Goal: Task Accomplishment & Management: Complete application form

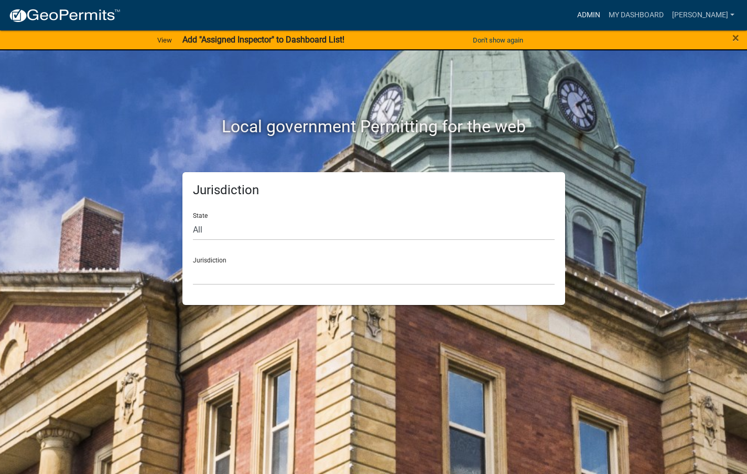
click at [605, 19] on link "Admin" at bounding box center [588, 15] width 31 height 20
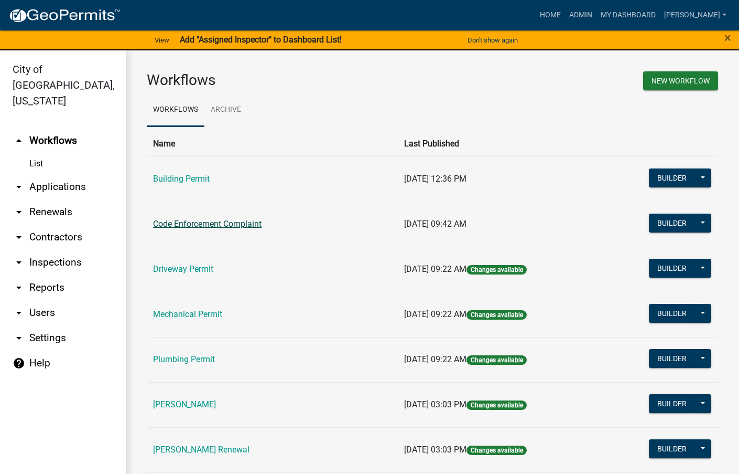
click at [222, 223] on link "Code Enforcement Complaint" at bounding box center [207, 224] width 109 height 10
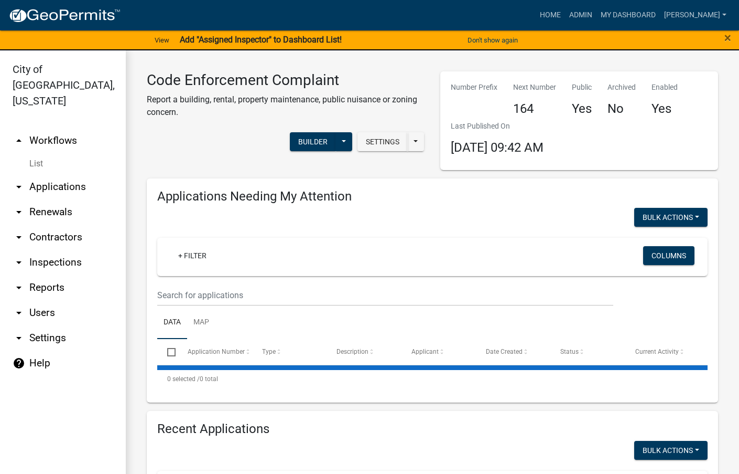
select select "3: 100"
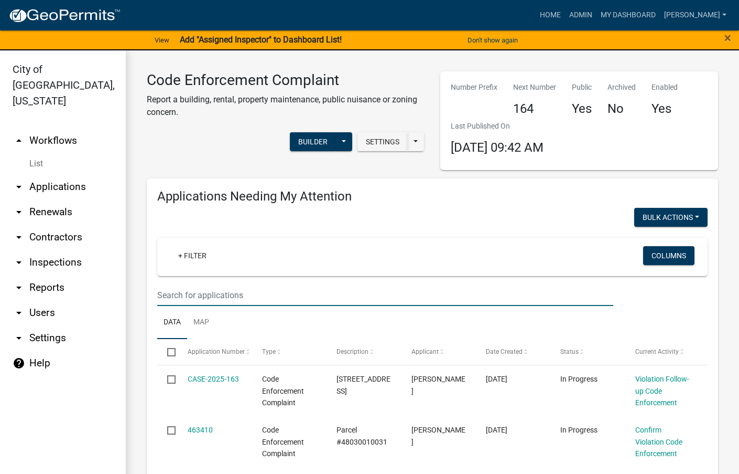
click at [244, 294] on input "text" at bounding box center [385, 294] width 456 height 21
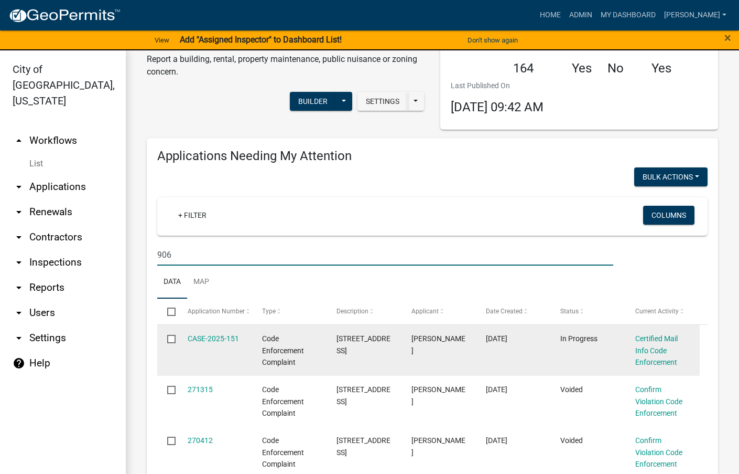
scroll to position [52, 0]
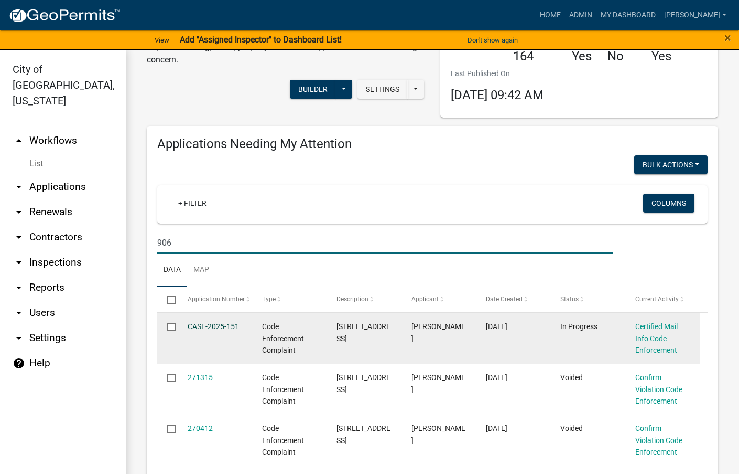
type input "906"
click at [208, 322] on link "CASE-2025-151" at bounding box center [213, 326] width 51 height 8
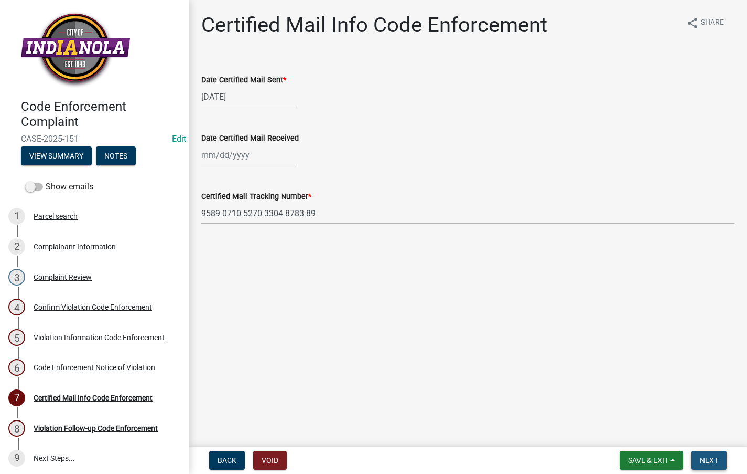
click at [709, 455] on button "Next" at bounding box center [709, 459] width 35 height 19
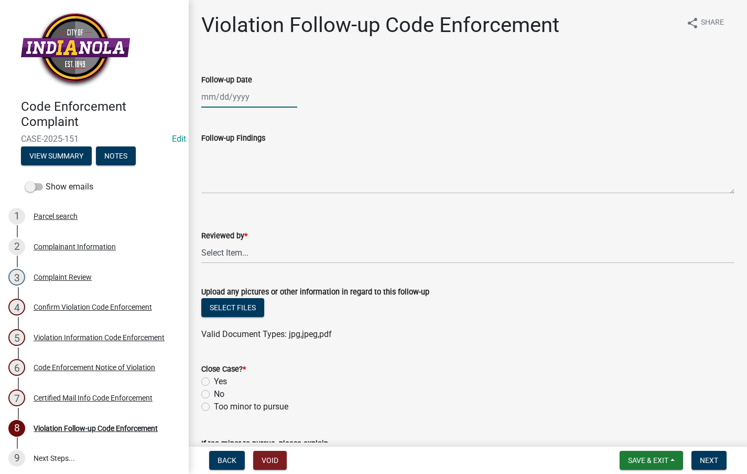
click at [231, 105] on div at bounding box center [249, 96] width 96 height 21
select select "8"
select select "2025"
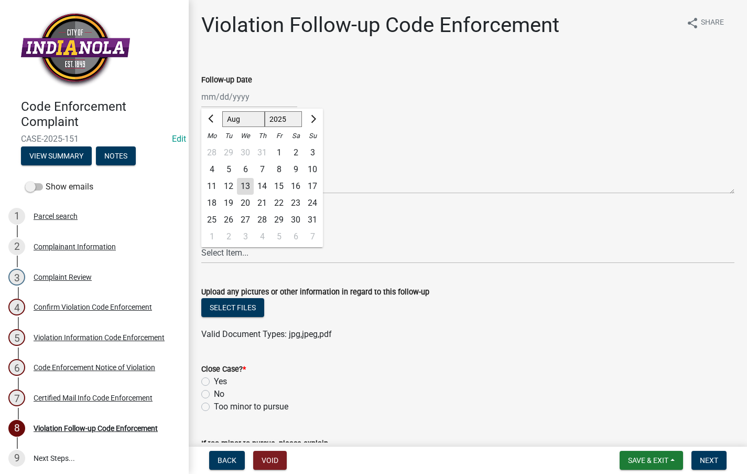
click at [241, 187] on div "13" at bounding box center [245, 186] width 17 height 17
type input "[DATE]"
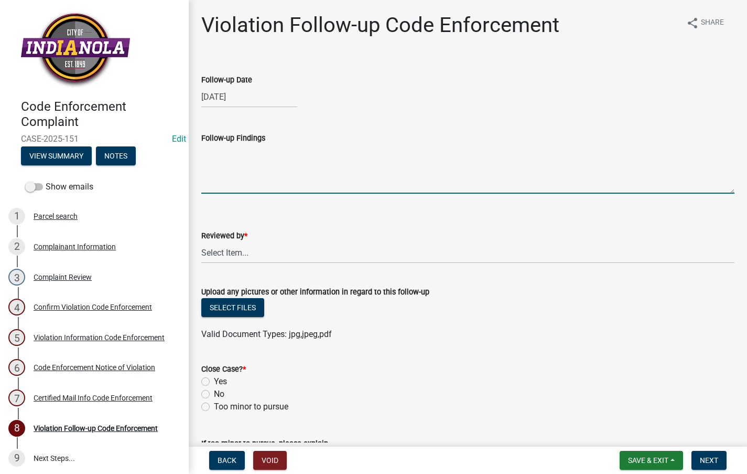
click at [243, 175] on textarea "Follow-up Findings" at bounding box center [467, 168] width 533 height 49
type textarea "P"
type textarea "Property not mowed, will [PERSON_NAME] [DATE]. See attached photo"
click at [259, 252] on select "Select Item... [PERSON_NAME] [PERSON_NAME] [PERSON_NAME] Other" at bounding box center [467, 252] width 533 height 21
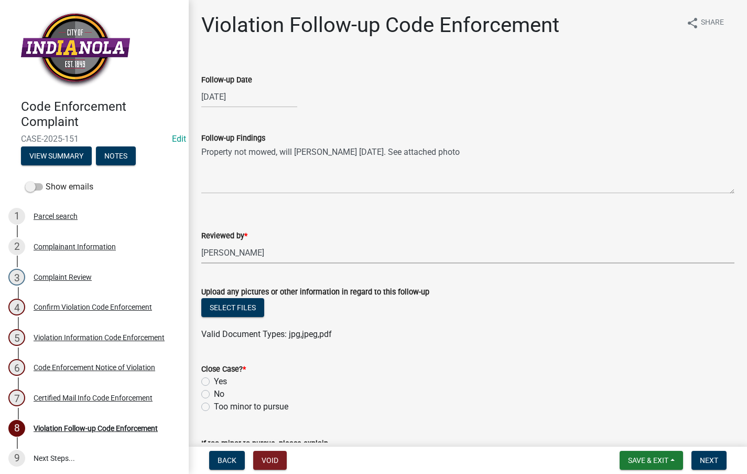
click at [201, 242] on select "Select Item... [PERSON_NAME] [PERSON_NAME] [PERSON_NAME] Other" at bounding box center [467, 252] width 533 height 21
select select "634d5426-b8b3-48ee-aa1e-d523f7499186"
click at [234, 313] on button "Select files" at bounding box center [232, 307] width 63 height 19
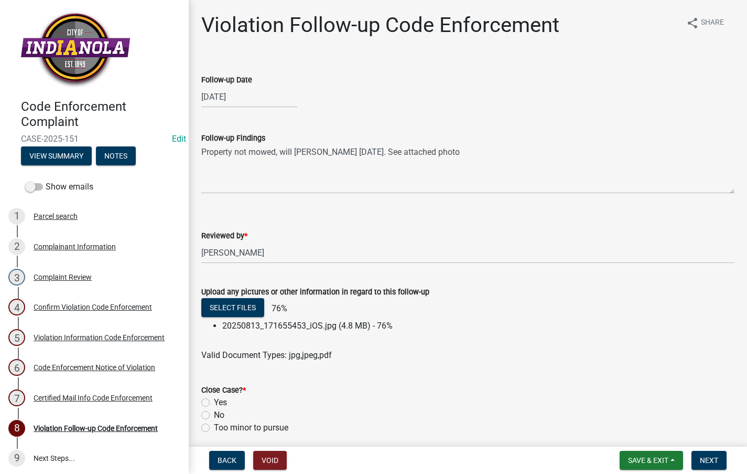
click at [214, 415] on label "No" at bounding box center [219, 414] width 10 height 13
click at [214, 415] on input "No" at bounding box center [217, 411] width 7 height 7
radio input "true"
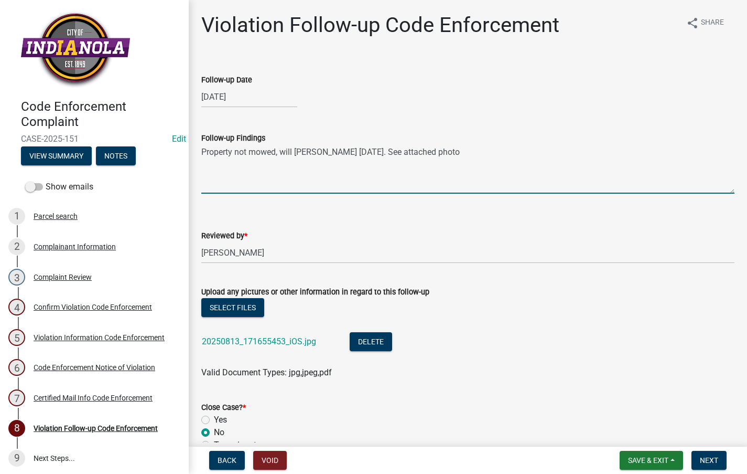
drag, startPoint x: 437, startPoint y: 150, endPoint x: 191, endPoint y: 144, distance: 246.5
click at [191, 144] on div "Violation Follow-up Code Enforcement share Share Follow-up Date [DATE] Follow-u…" at bounding box center [468, 284] width 558 height 542
click at [711, 454] on button "Next" at bounding box center [709, 459] width 35 height 19
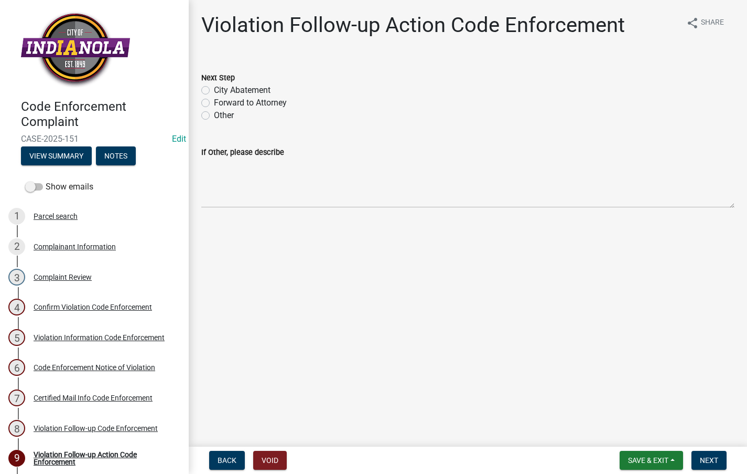
click at [214, 91] on label "City Abatement" at bounding box center [242, 90] width 57 height 13
click at [214, 91] on input "City Abatement" at bounding box center [217, 87] width 7 height 7
radio input "true"
click at [206, 181] on textarea "If Other, please describe" at bounding box center [467, 182] width 533 height 49
paste textarea "Property not mowed, will [PERSON_NAME] [DATE]. See attached photo"
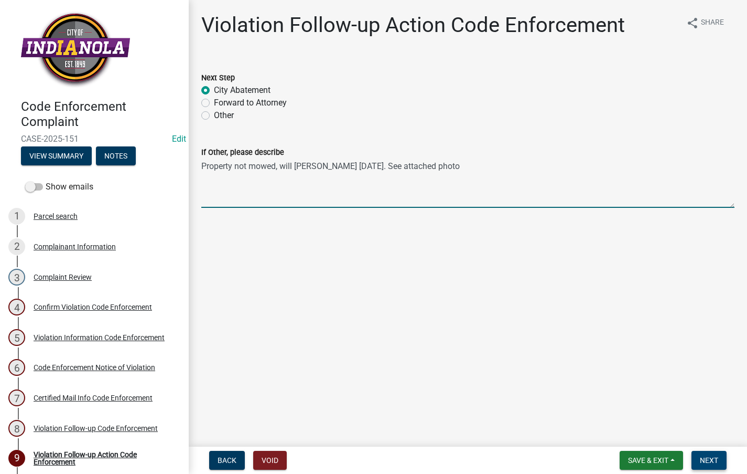
type textarea "Property not mowed, will [PERSON_NAME] [DATE]. See attached photo"
click at [707, 457] on span "Next" at bounding box center [709, 460] width 18 height 8
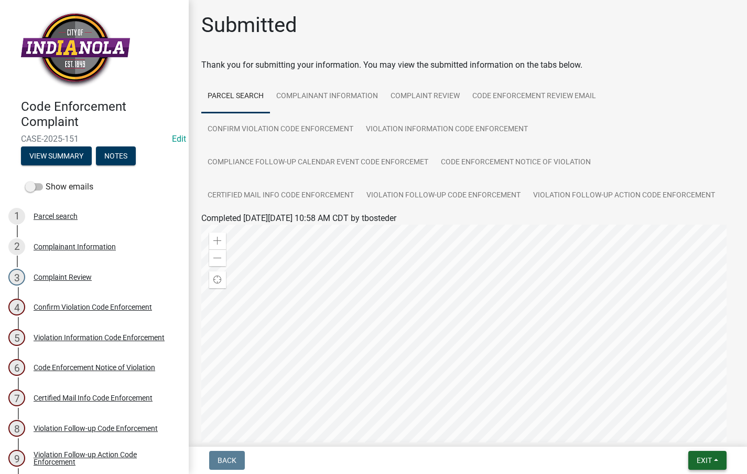
click at [711, 456] on span "Exit" at bounding box center [704, 460] width 15 height 8
click at [693, 437] on button "Save & Exit" at bounding box center [685, 432] width 84 height 25
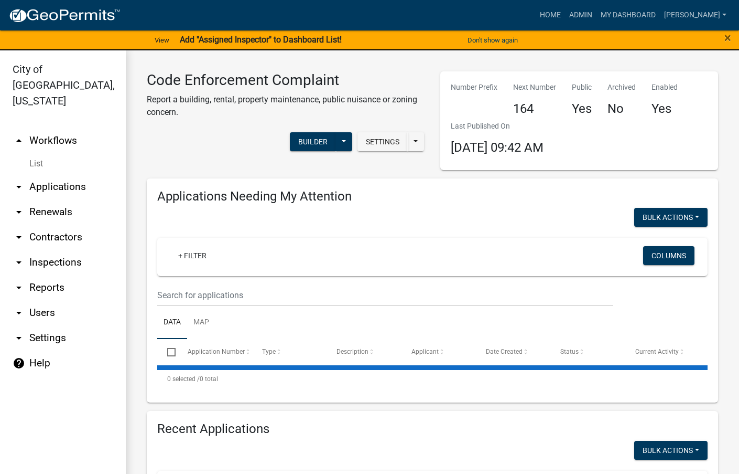
select select "3: 100"
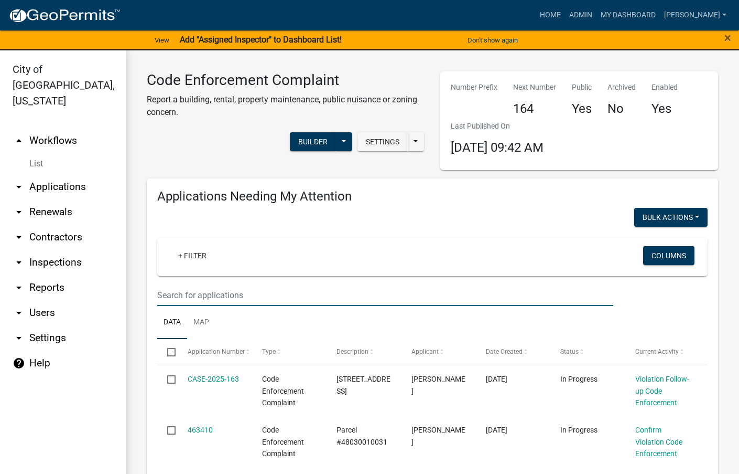
click at [491, 293] on input "text" at bounding box center [385, 294] width 456 height 21
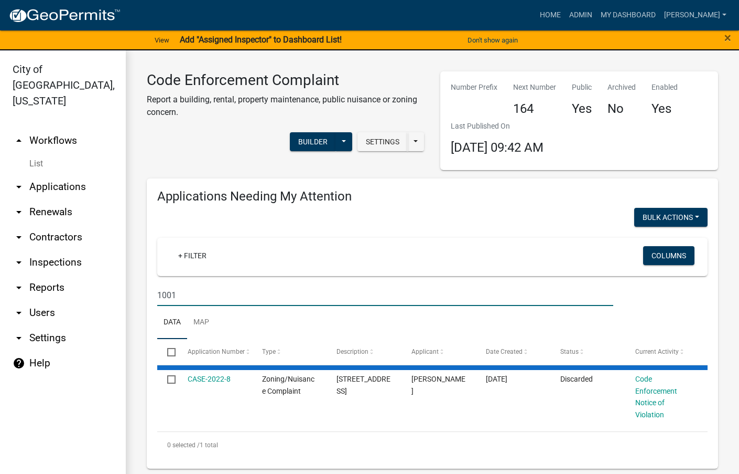
type input "1001 m"
select select "3: 100"
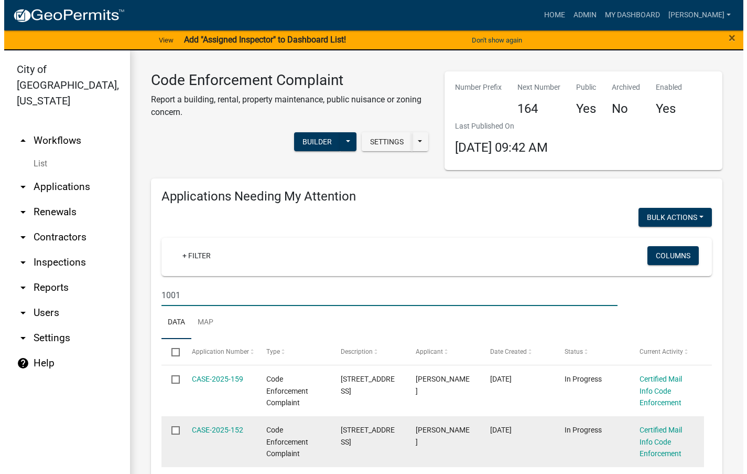
scroll to position [52, 0]
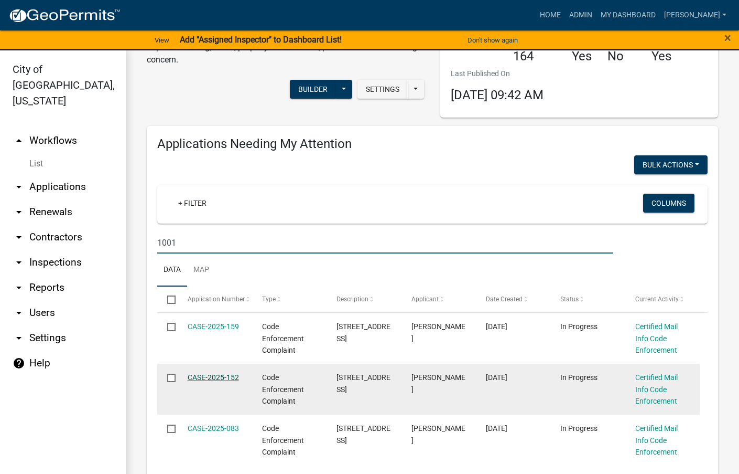
type input "1001"
click at [234, 373] on link "CASE-2025-152" at bounding box center [213, 377] width 51 height 8
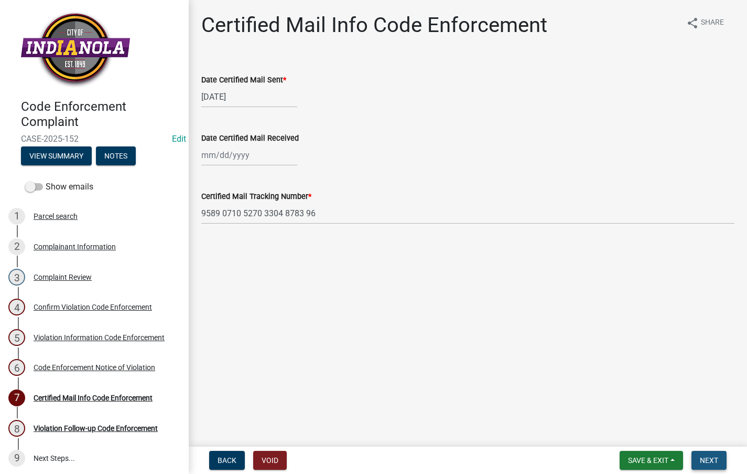
click at [720, 456] on button "Next" at bounding box center [709, 459] width 35 height 19
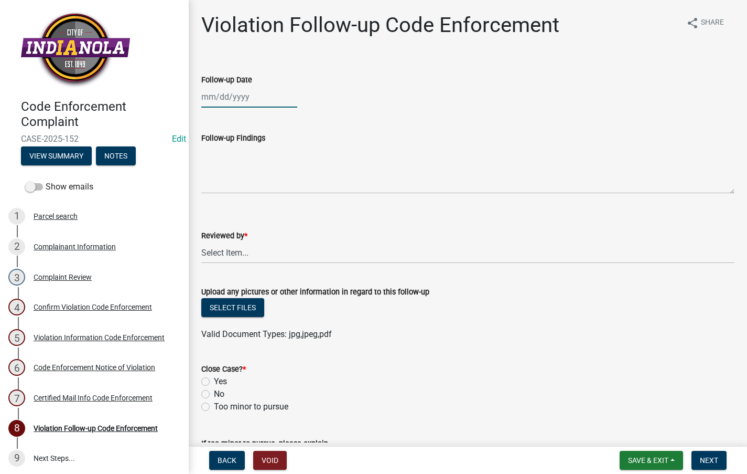
click at [238, 98] on div at bounding box center [249, 96] width 96 height 21
select select "8"
select select "2025"
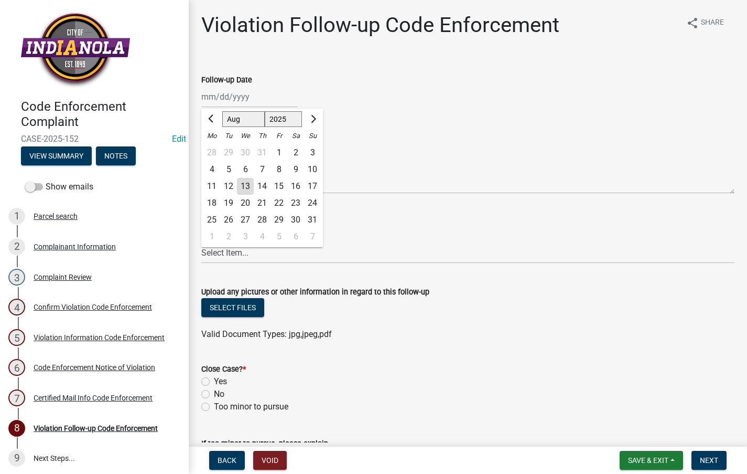
click at [252, 182] on div "13" at bounding box center [245, 186] width 17 height 17
type input "[DATE]"
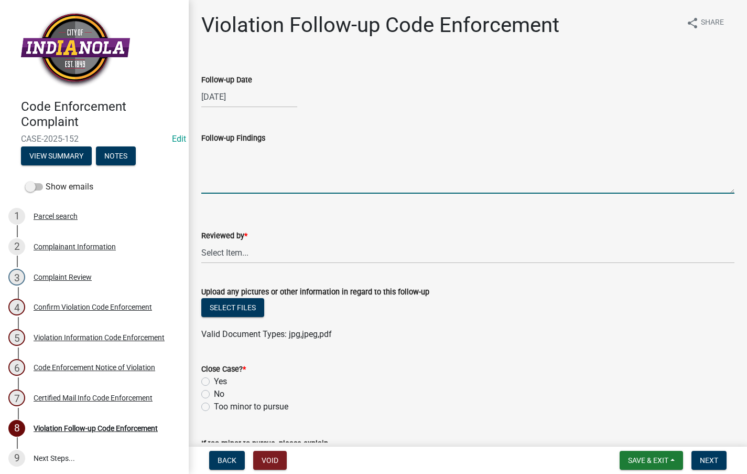
click at [251, 168] on textarea "Follow-up Findings" at bounding box center [467, 168] width 533 height 49
paste textarea "Property not mowed, will [PERSON_NAME] [DATE]. See attached photo"
type textarea "Property not mowed, will [PERSON_NAME] [DATE]. See attached photo"
click at [273, 258] on select "Select Item... [PERSON_NAME] [PERSON_NAME] [PERSON_NAME] Other" at bounding box center [467, 252] width 533 height 21
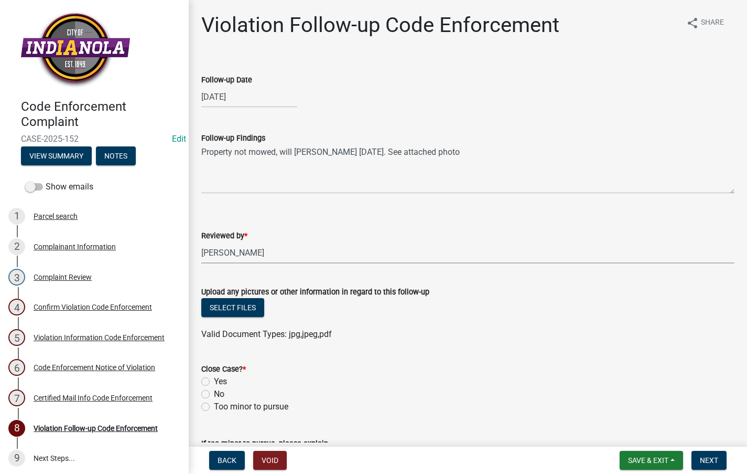
click at [201, 242] on select "Select Item... [PERSON_NAME] [PERSON_NAME] [PERSON_NAME] Other" at bounding box center [467, 252] width 533 height 21
select select "634d5426-b8b3-48ee-aa1e-d523f7499186"
click at [214, 381] on label "Yes" at bounding box center [220, 381] width 13 height 13
click at [214, 381] on input "Yes" at bounding box center [217, 378] width 7 height 7
radio input "true"
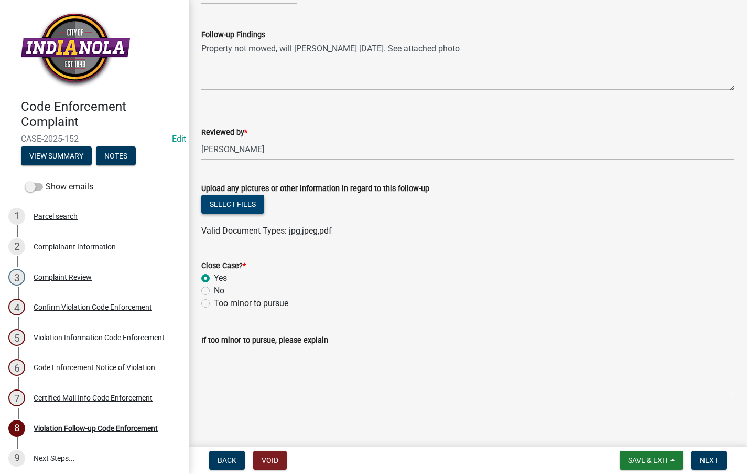
scroll to position [106, 0]
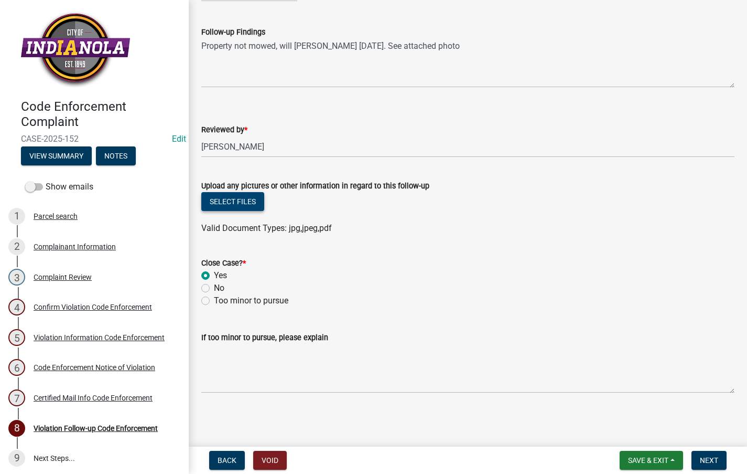
click at [245, 197] on button "Select files" at bounding box center [232, 201] width 63 height 19
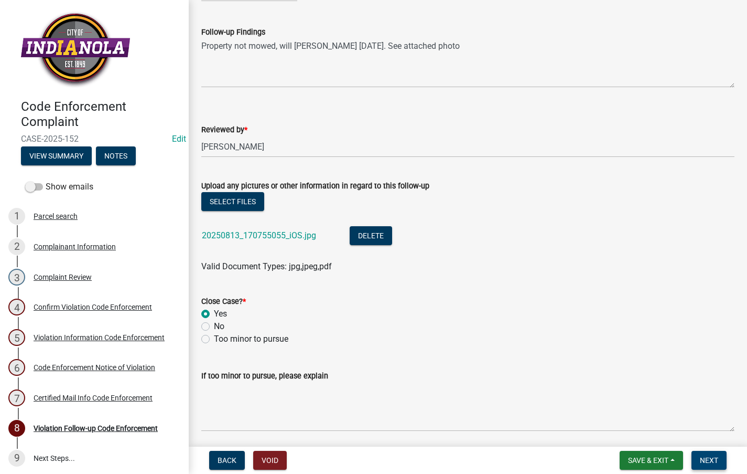
click at [704, 456] on span "Next" at bounding box center [709, 460] width 18 height 8
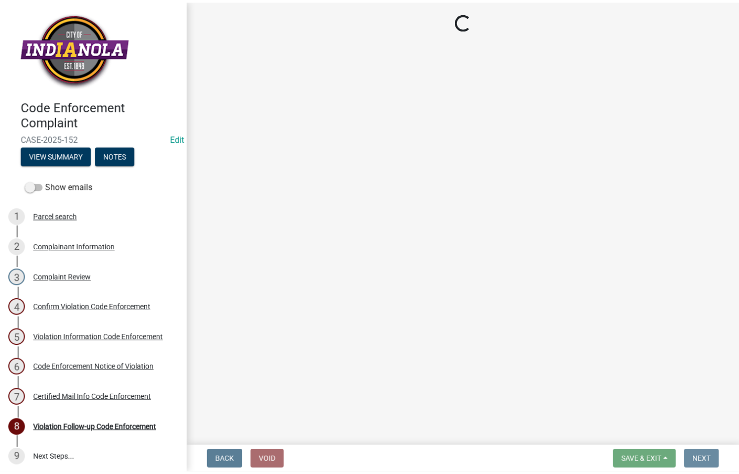
scroll to position [0, 0]
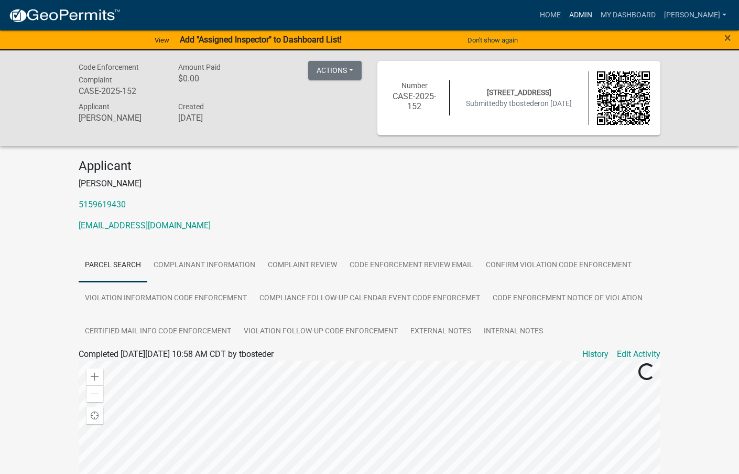
click at [597, 13] on link "Admin" at bounding box center [580, 15] width 31 height 20
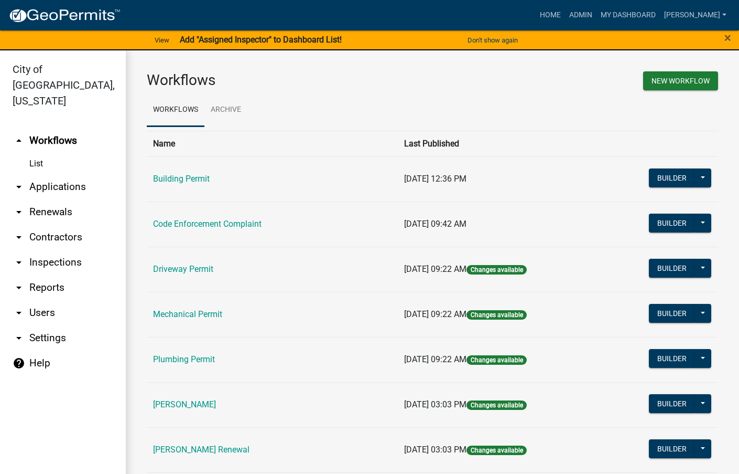
click at [188, 229] on td "Code Enforcement Complaint" at bounding box center [272, 223] width 251 height 45
click at [191, 224] on link "Code Enforcement Complaint" at bounding box center [207, 224] width 109 height 10
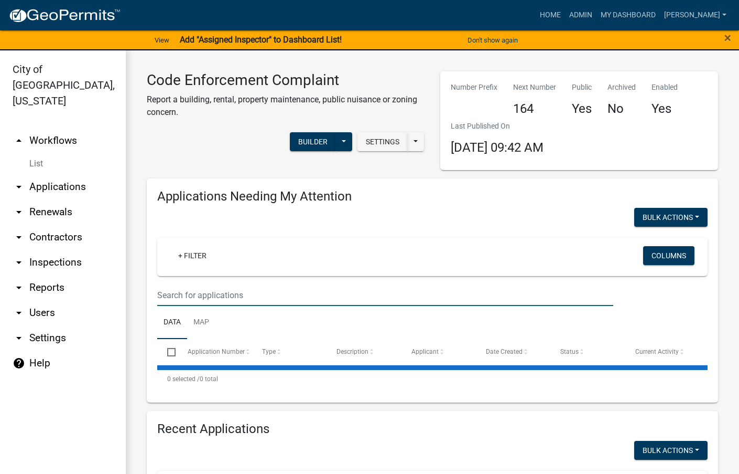
click at [187, 297] on input "text" at bounding box center [385, 294] width 456 height 21
select select "3: 100"
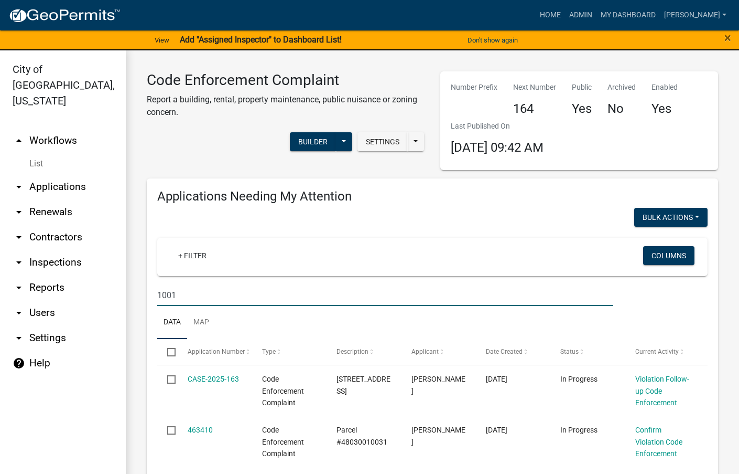
type input "1001"
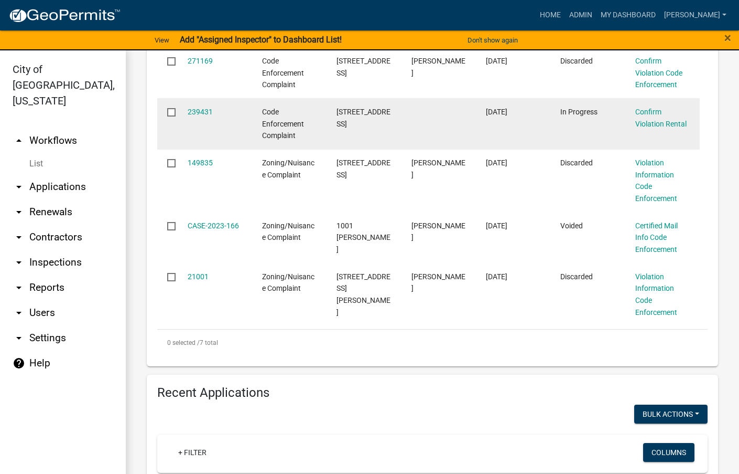
scroll to position [682, 0]
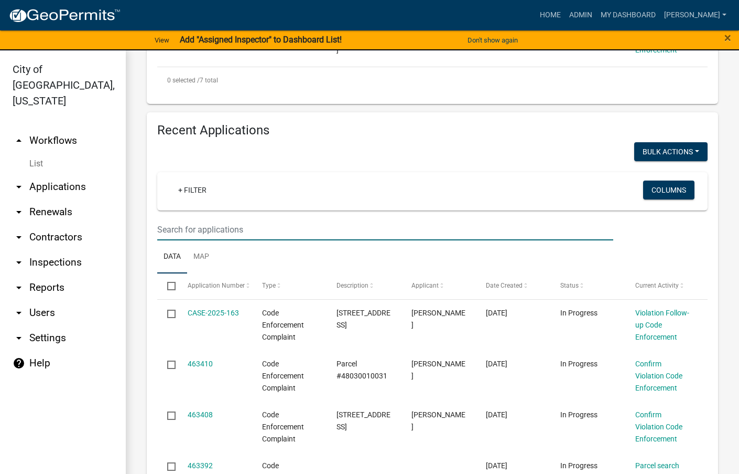
click at [257, 235] on input "text" at bounding box center [385, 229] width 456 height 21
type input "1001"
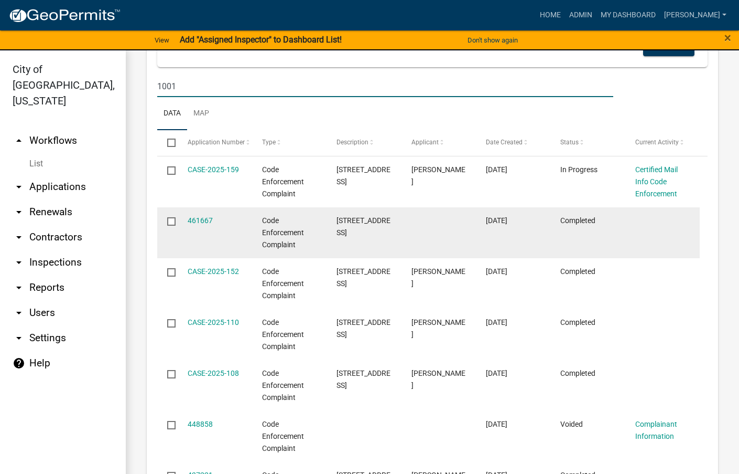
scroll to position [839, 0]
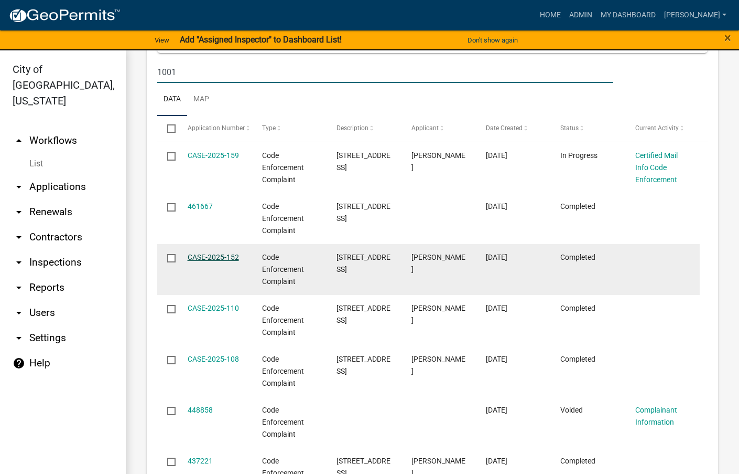
click at [220, 255] on link "CASE-2025-152" at bounding box center [213, 257] width 51 height 8
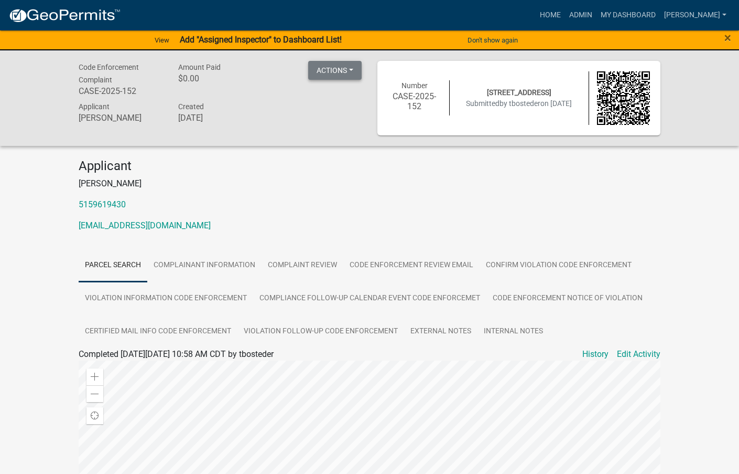
click at [350, 68] on button "Actions" at bounding box center [334, 70] width 53 height 19
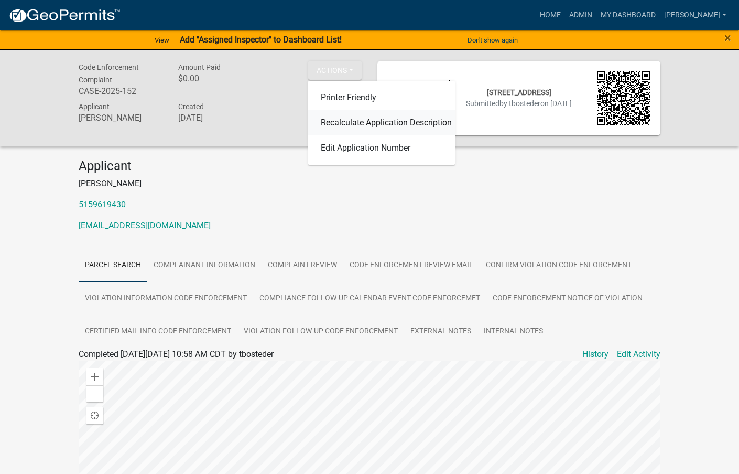
click at [348, 122] on link "Recalculate Application Description" at bounding box center [381, 122] width 147 height 25
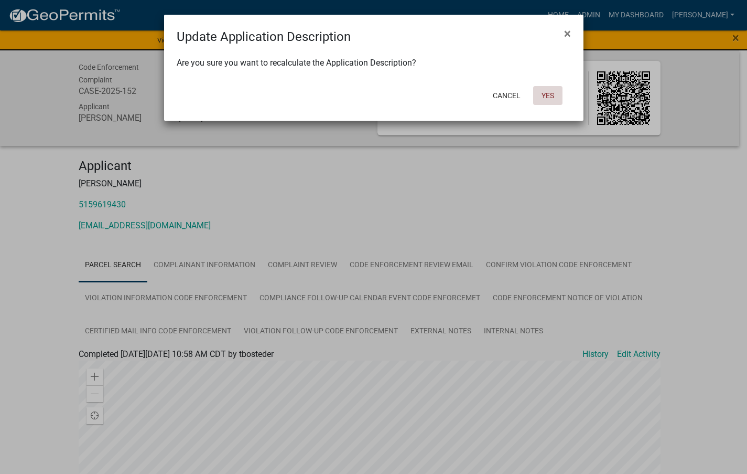
click at [544, 96] on button "Yes" at bounding box center [547, 95] width 29 height 19
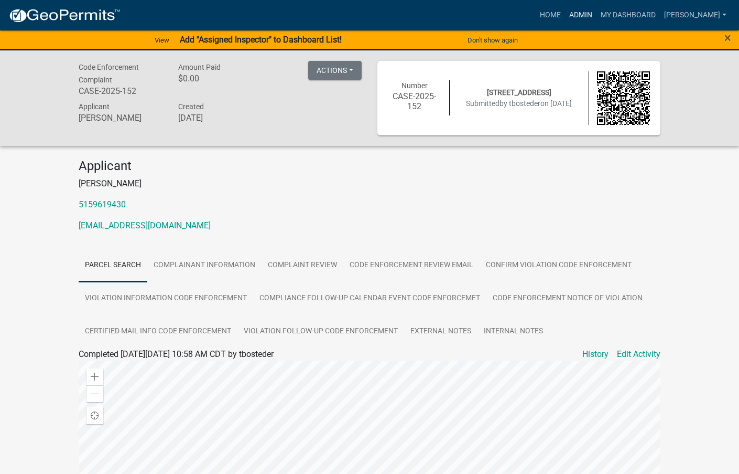
click at [597, 8] on link "Admin" at bounding box center [580, 15] width 31 height 20
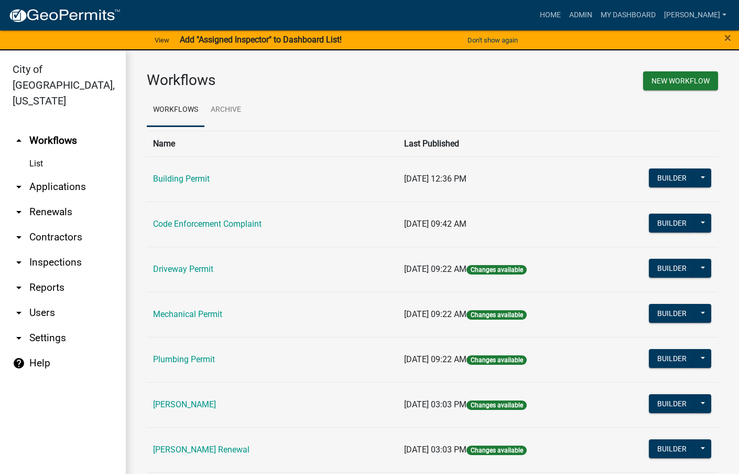
click at [215, 220] on link "Code Enforcement Complaint" at bounding box center [207, 224] width 109 height 10
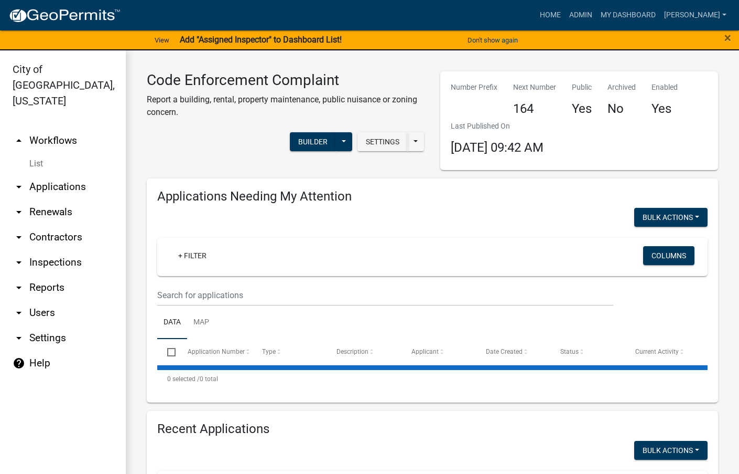
select select "3: 100"
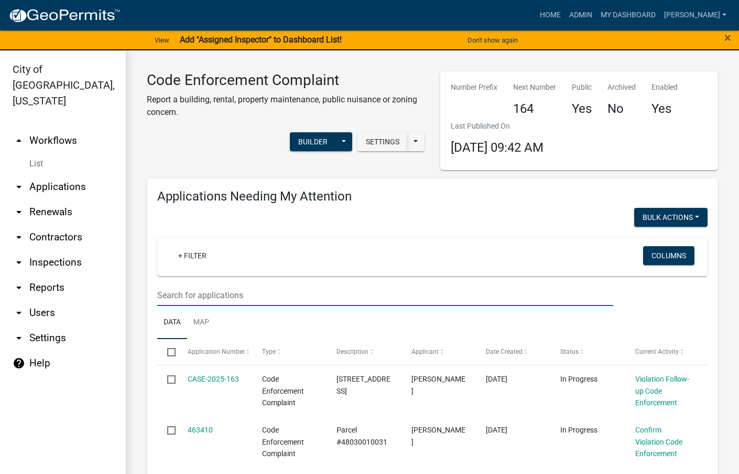
click at [245, 289] on input "text" at bounding box center [385, 294] width 456 height 21
type input "1001"
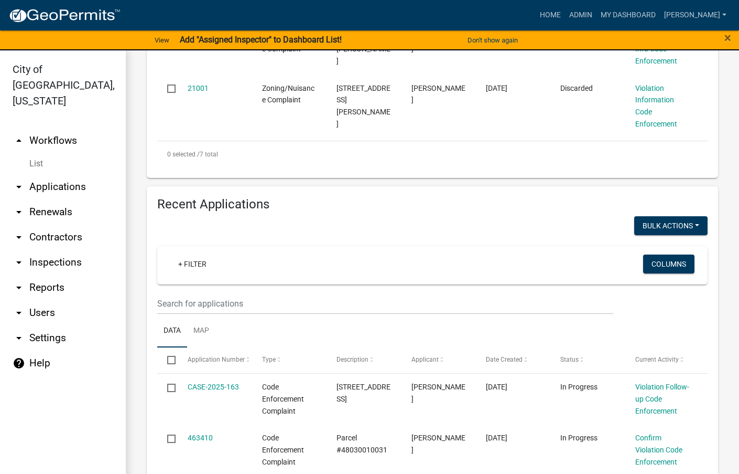
scroll to position [629, 0]
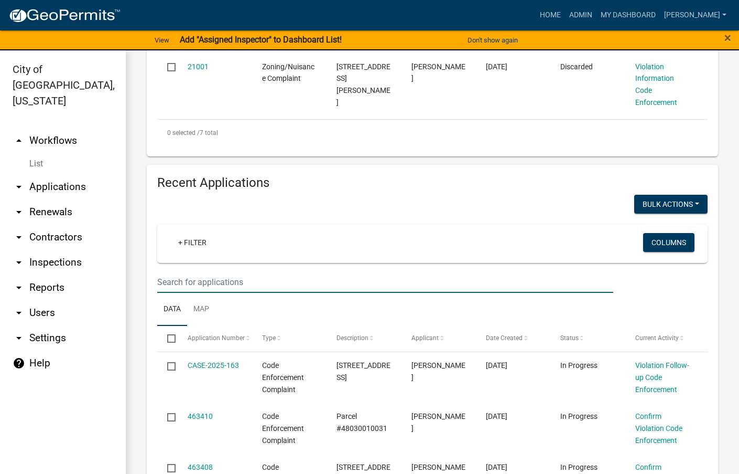
click at [266, 279] on input "text" at bounding box center [385, 281] width 456 height 21
type input "1001"
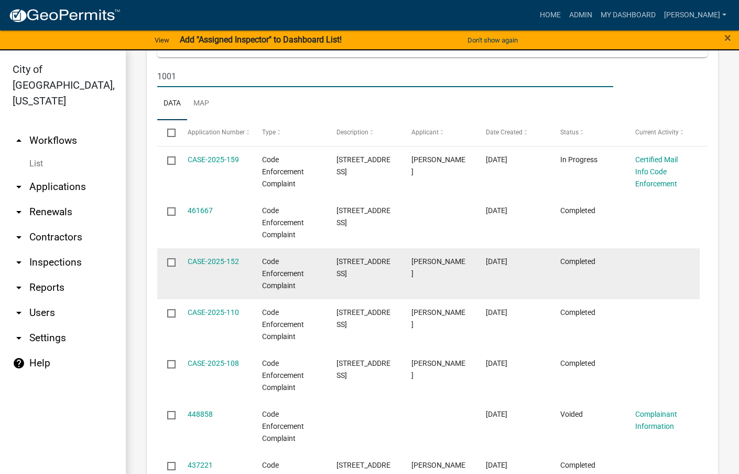
scroll to position [839, 0]
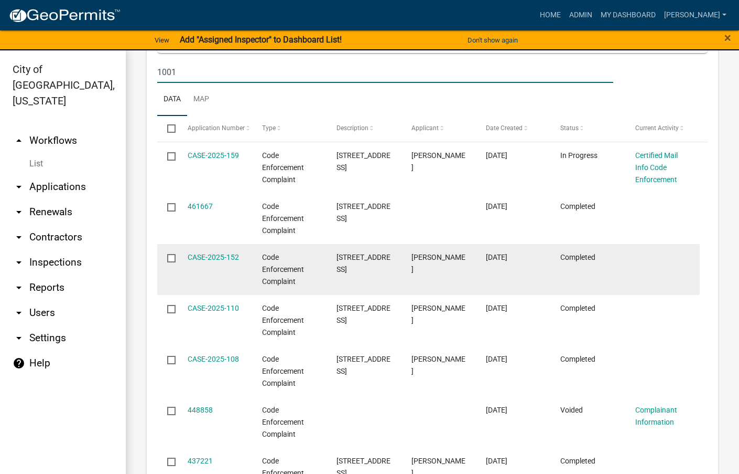
click at [173, 260] on input "checkbox" at bounding box center [170, 257] width 7 height 7
checkbox input "true"
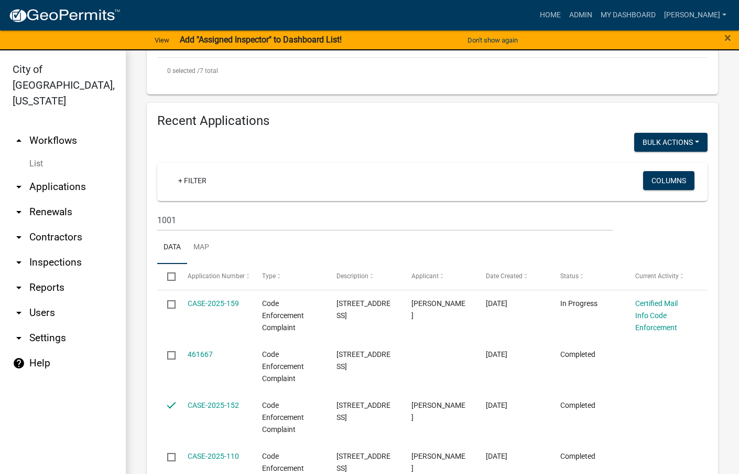
scroll to position [682, 0]
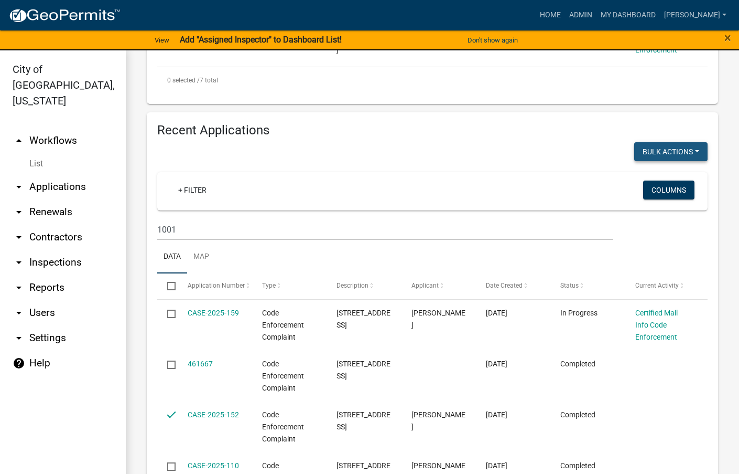
click at [601, 244] on ul "Data Map" at bounding box center [432, 256] width 551 height 33
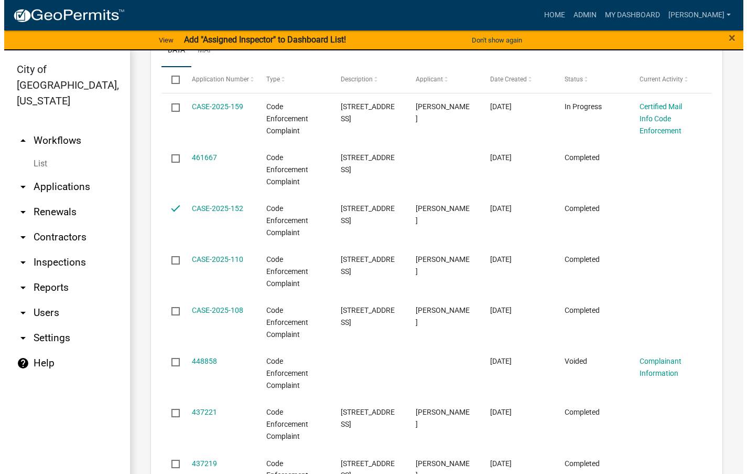
scroll to position [891, 0]
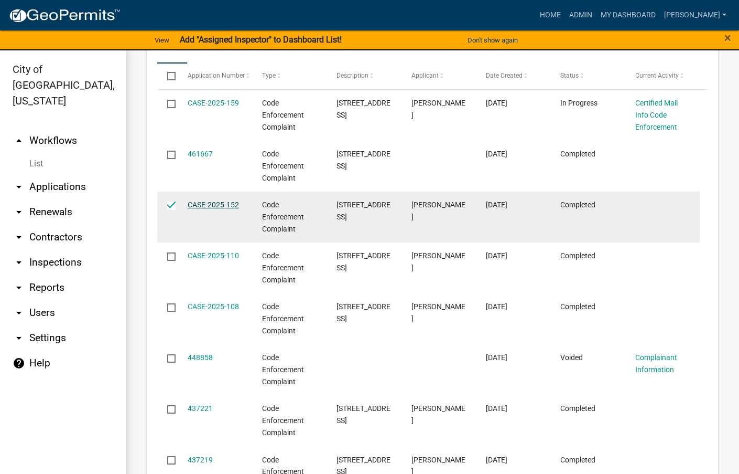
click at [202, 207] on link "CASE-2025-152" at bounding box center [213, 204] width 51 height 8
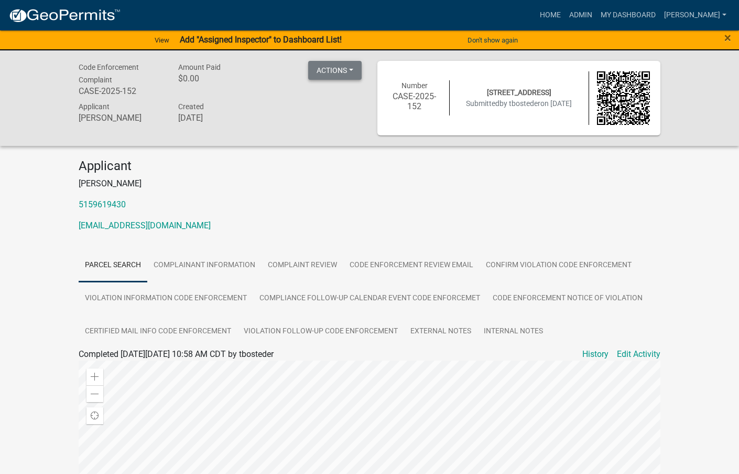
click at [355, 71] on button "Actions" at bounding box center [334, 70] width 53 height 19
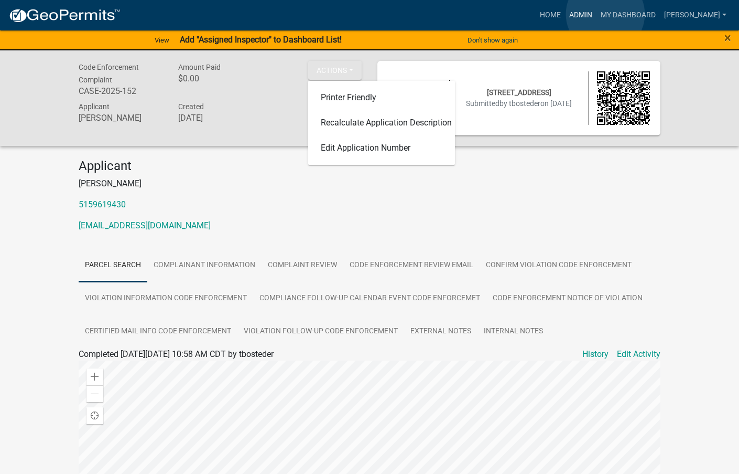
click at [597, 14] on link "Admin" at bounding box center [580, 15] width 31 height 20
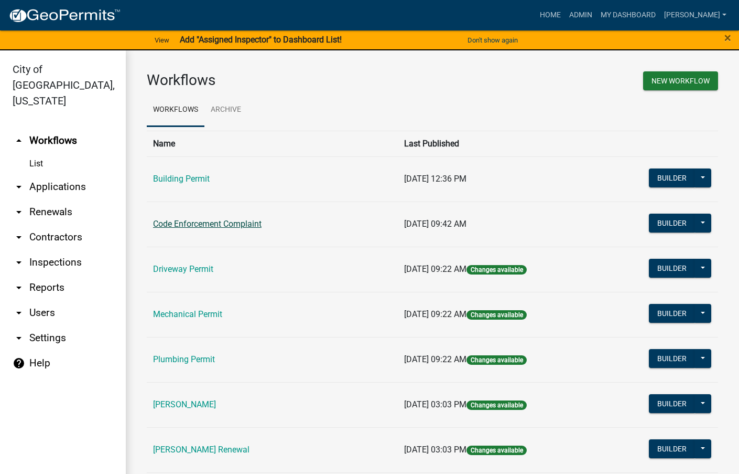
click at [246, 220] on link "Code Enforcement Complaint" at bounding box center [207, 224] width 109 height 10
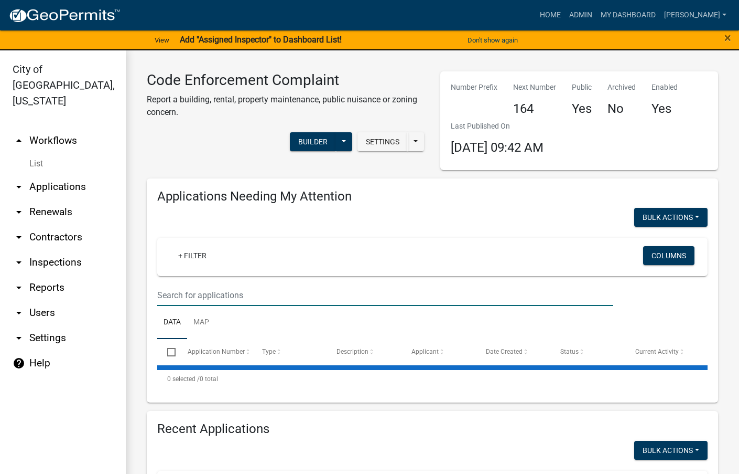
click at [265, 286] on input "text" at bounding box center [385, 294] width 456 height 21
select select "3: 100"
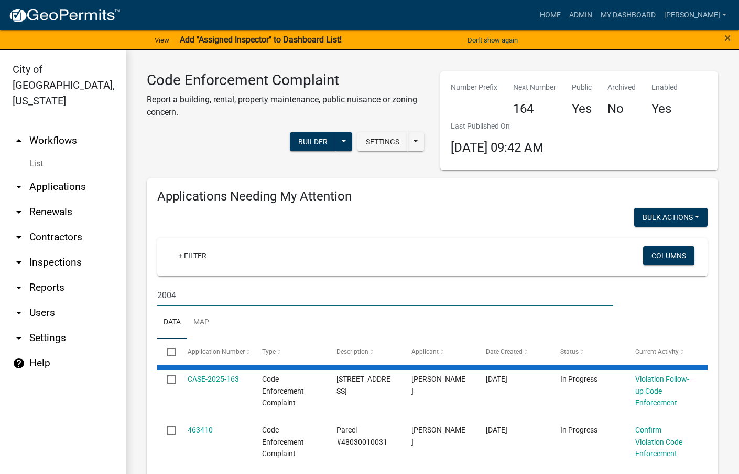
type input "2004"
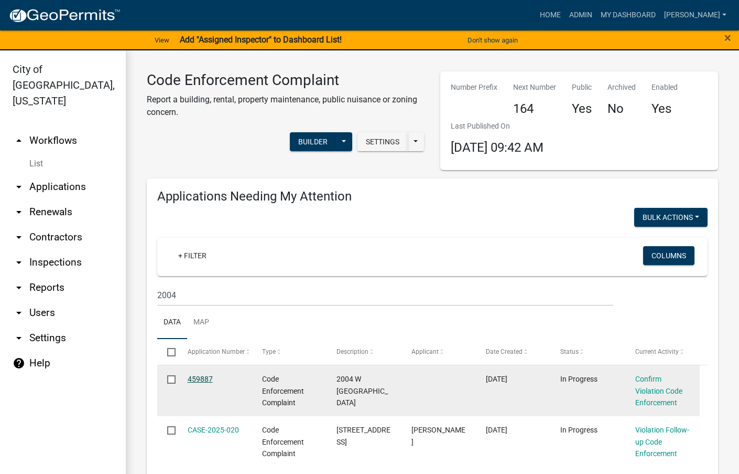
click at [199, 377] on link "459887" at bounding box center [200, 378] width 25 height 8
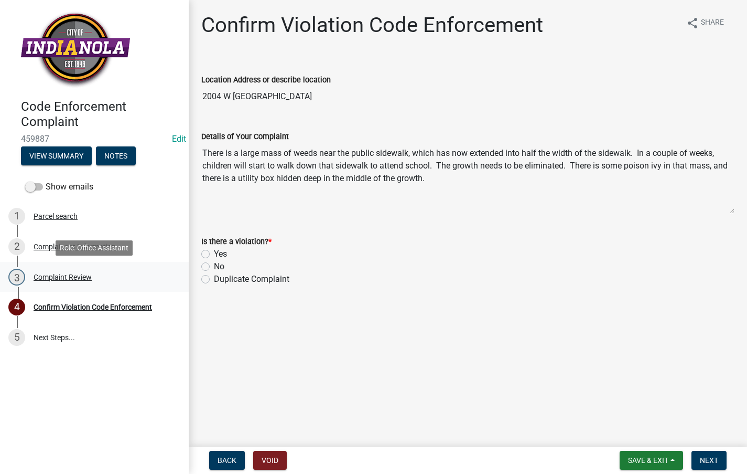
click at [59, 283] on div "3 Complaint Review" at bounding box center [90, 276] width 164 height 17
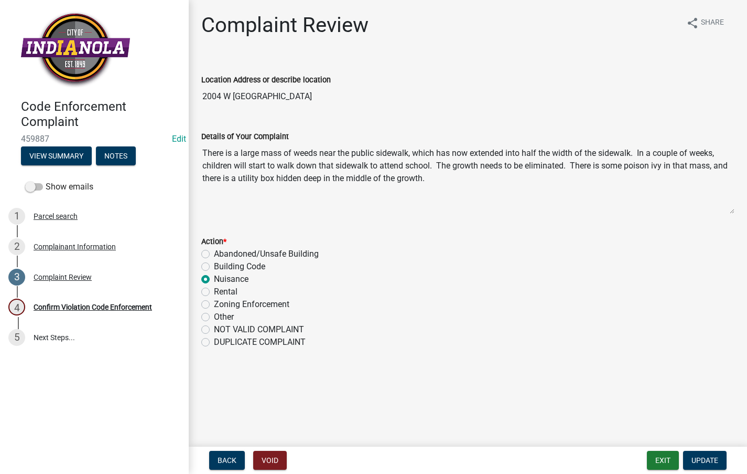
drag, startPoint x: 288, startPoint y: 93, endPoint x: 194, endPoint y: 97, distance: 94.5
click at [194, 97] on div "Location Address or describe location [STREET_ADDRESS]" at bounding box center [467, 83] width 549 height 48
click at [66, 210] on div "1 Parcel search" at bounding box center [90, 216] width 164 height 17
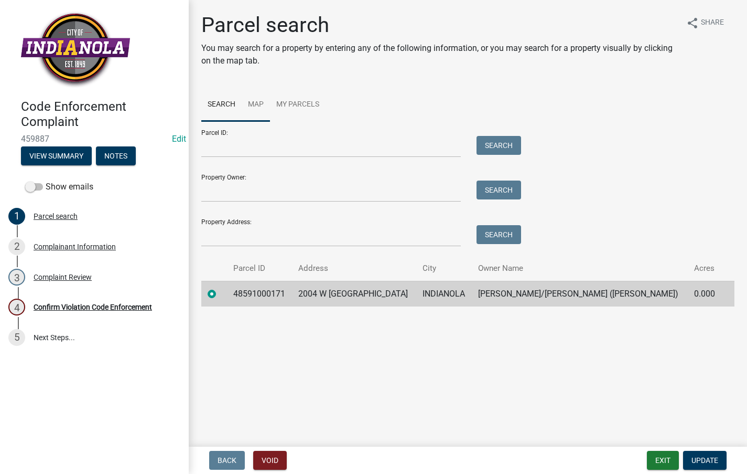
click at [260, 95] on link "Map" at bounding box center [256, 105] width 28 height 34
